Goal: Task Accomplishment & Management: Manage account settings

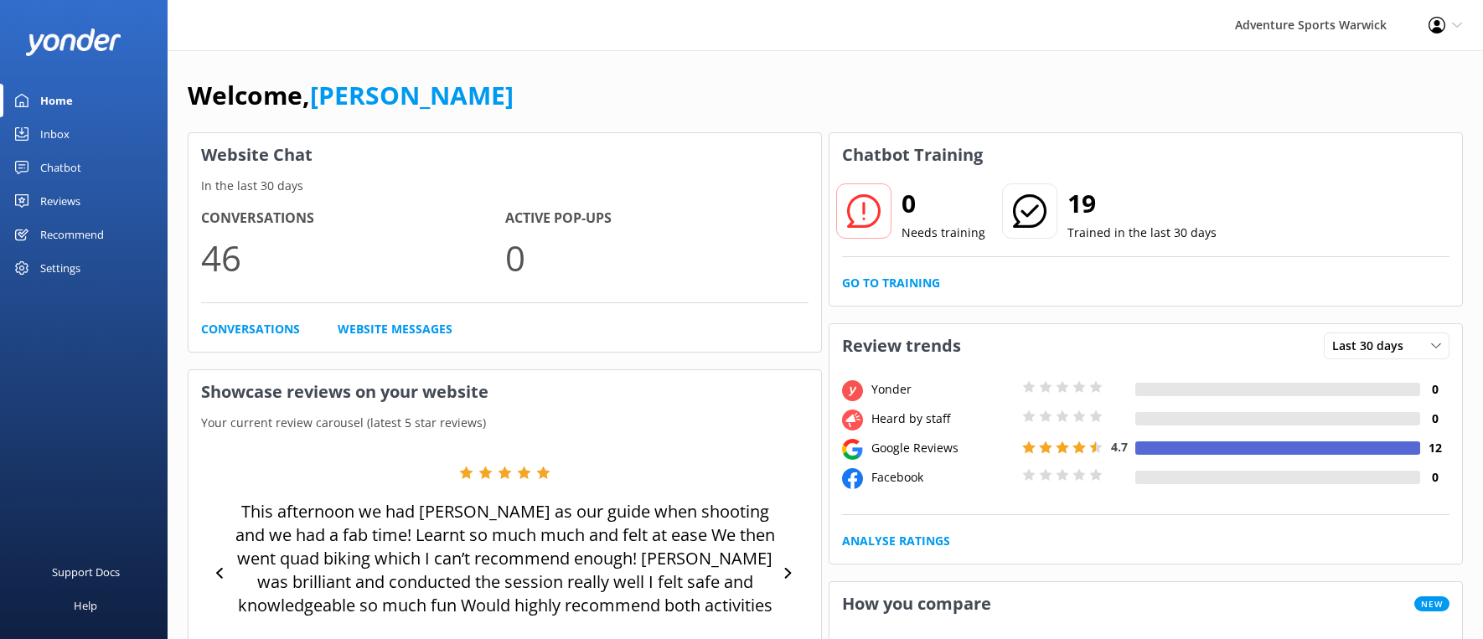
click at [56, 137] on div "Inbox" at bounding box center [54, 134] width 29 height 34
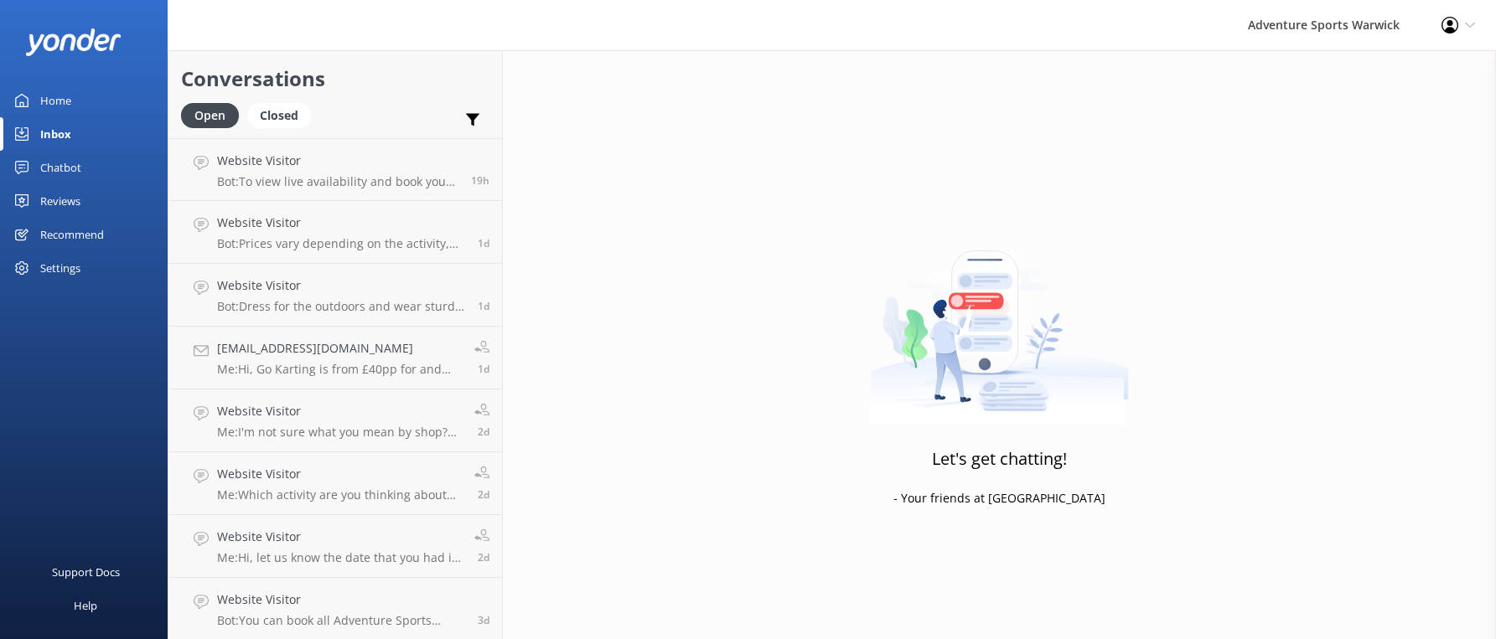
click at [55, 168] on div "Chatbot" at bounding box center [60, 168] width 41 height 34
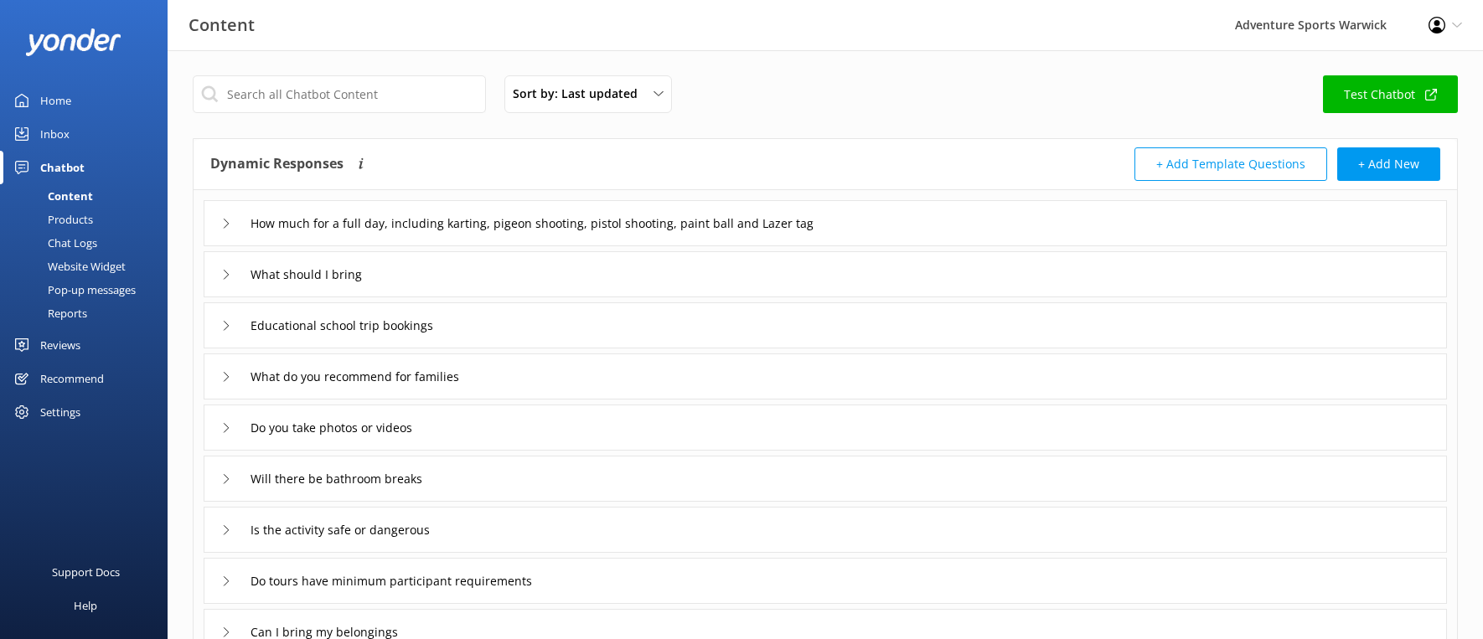
click at [50, 349] on div "Reviews" at bounding box center [60, 345] width 40 height 34
click at [0, 0] on div "Showcase" at bounding box center [0, 0] width 0 height 0
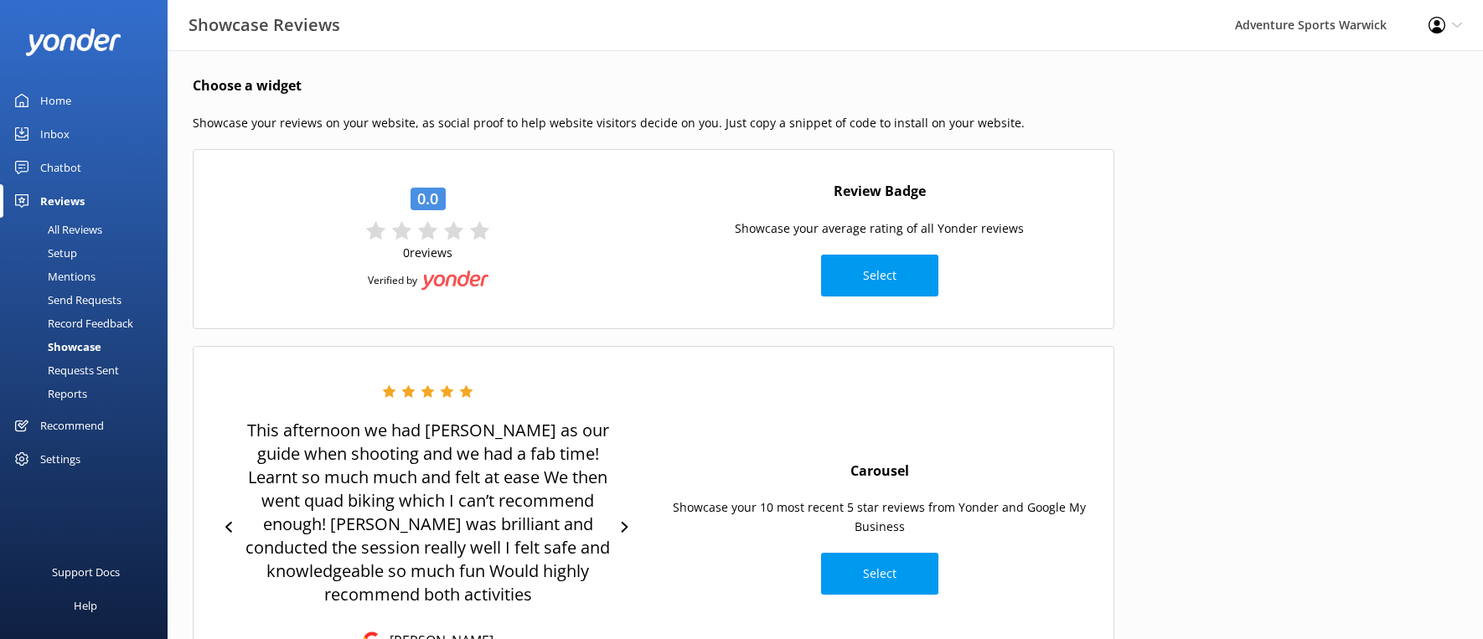
click at [64, 251] on div "Setup" at bounding box center [43, 252] width 67 height 23
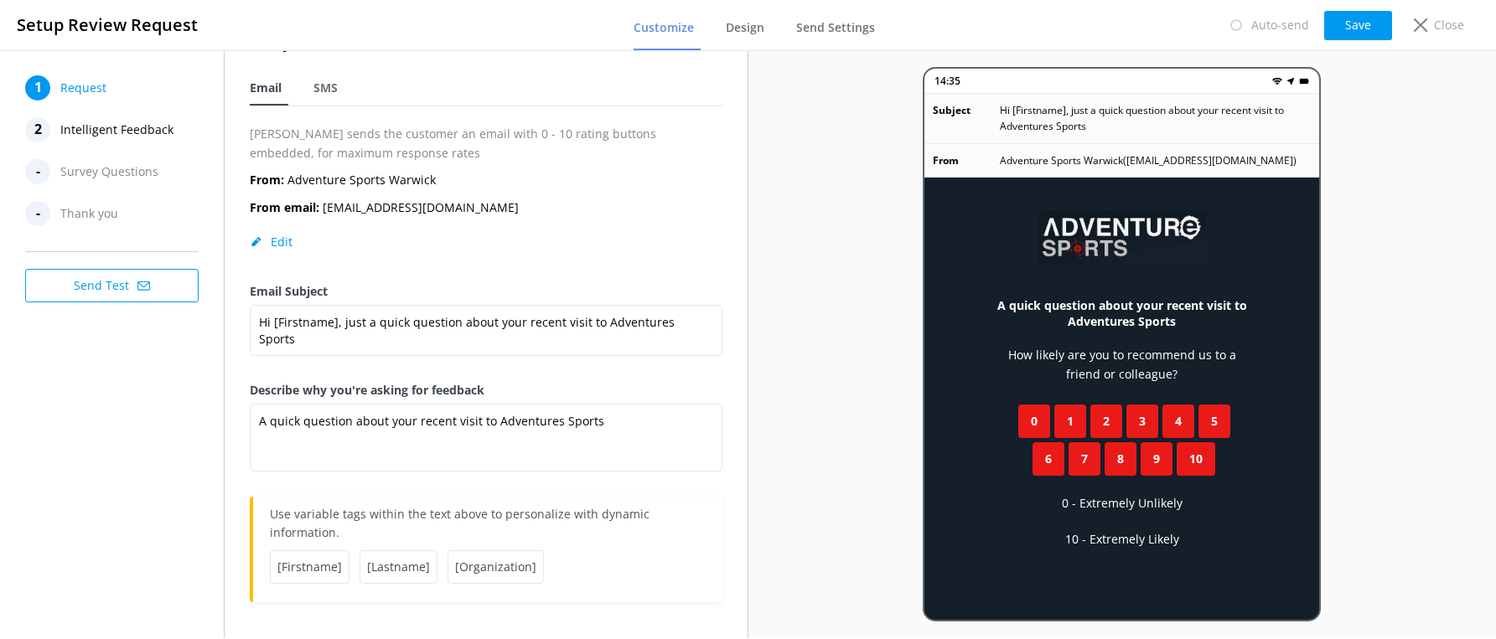
scroll to position [56, 0]
